Goal: Navigation & Orientation: Find specific page/section

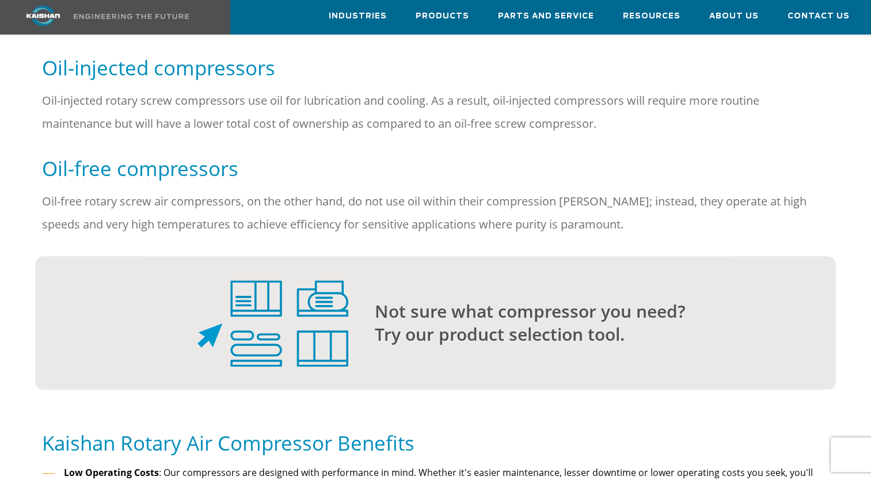
scroll to position [864, 0]
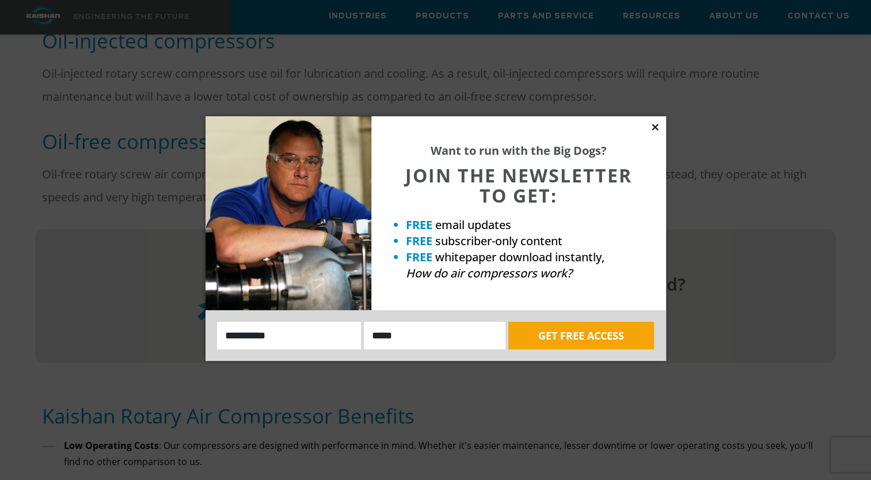
click at [656, 126] on icon at bounding box center [655, 127] width 6 height 6
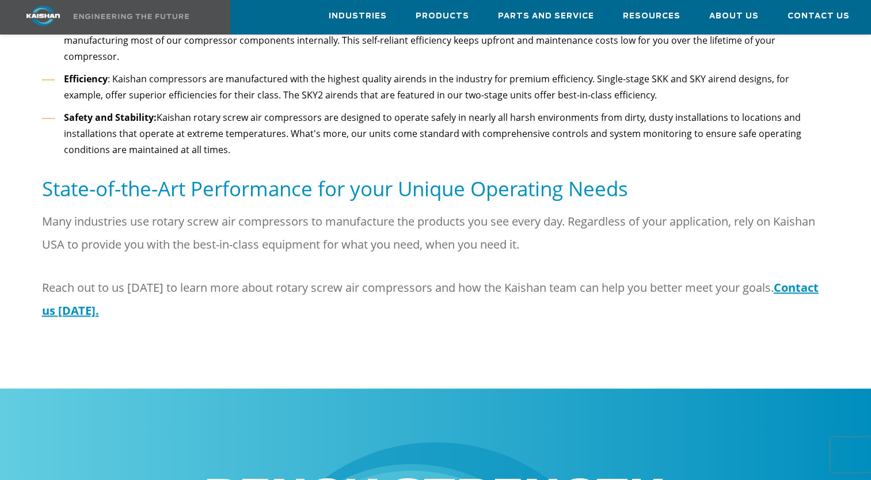
scroll to position [1324, 0]
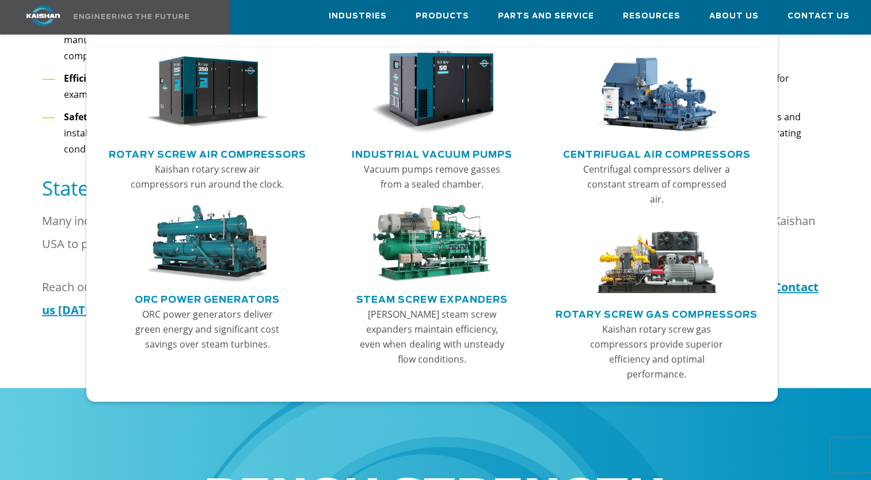
click at [214, 106] on img "Main menu" at bounding box center [207, 92] width 124 height 83
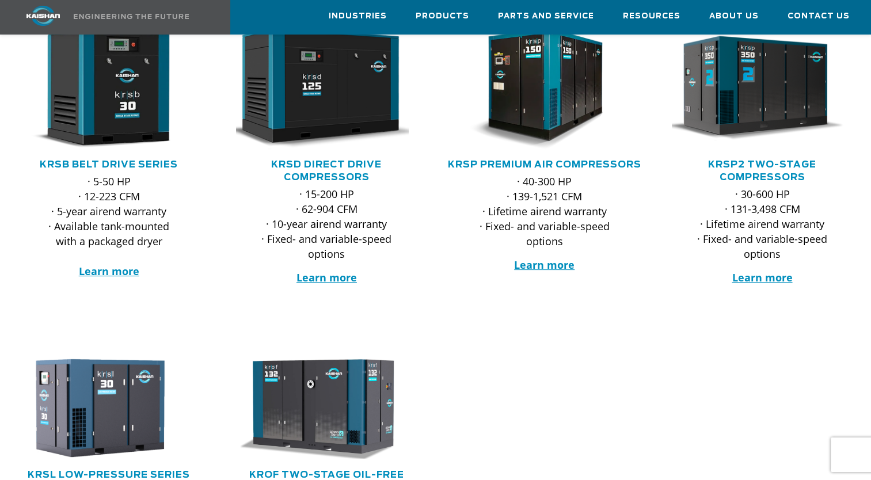
scroll to position [230, 0]
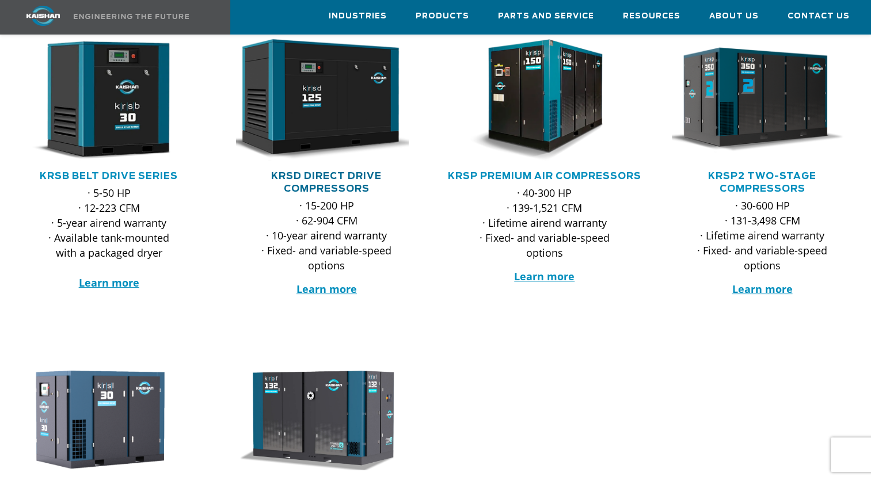
click at [316, 172] on link "KRSD Direct Drive Compressors" at bounding box center [326, 183] width 111 height 22
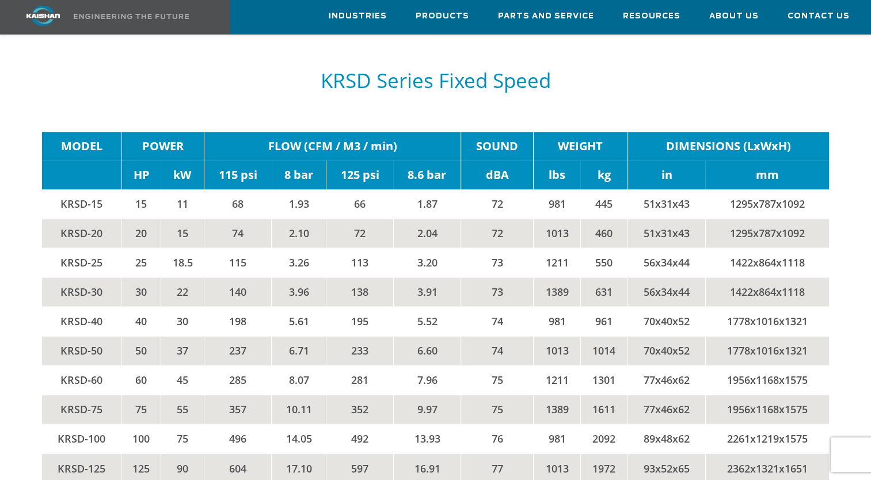
scroll to position [1785, 0]
